Goal: Download file/media

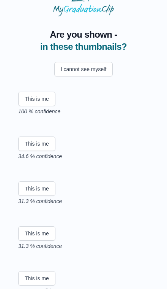
scroll to position [22, 0]
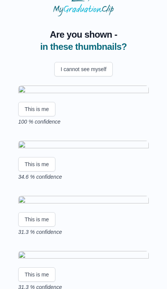
click at [41, 116] on button "This is me" at bounding box center [36, 109] width 37 height 14
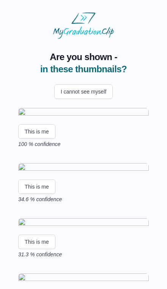
click at [42, 139] on button "This is me" at bounding box center [36, 131] width 37 height 14
click at [104, 118] on img at bounding box center [83, 113] width 131 height 10
click at [45, 139] on button "This is me" at bounding box center [36, 131] width 37 height 14
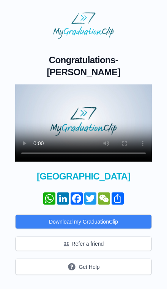
click at [133, 219] on button "Download my GraduationClip" at bounding box center [83, 221] width 137 height 14
click at [118, 200] on link "Share" at bounding box center [118, 198] width 14 height 12
click at [150, 154] on video at bounding box center [83, 122] width 137 height 77
click at [115, 98] on video at bounding box center [83, 122] width 137 height 77
